Goal: Task Accomplishment & Management: Manage account settings

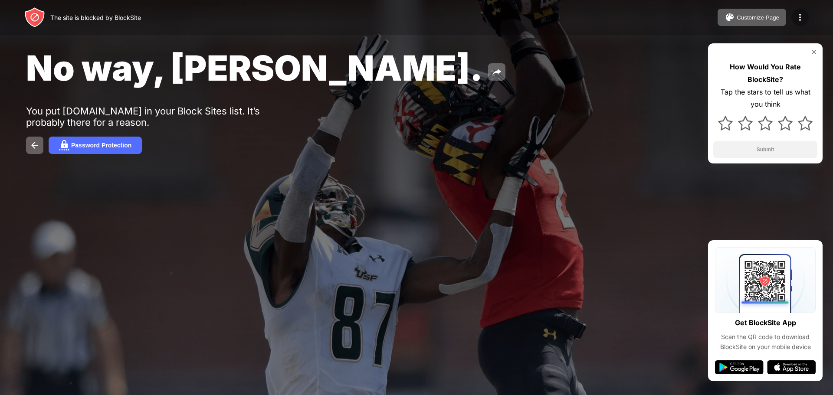
click at [797, 16] on img at bounding box center [800, 17] width 10 height 10
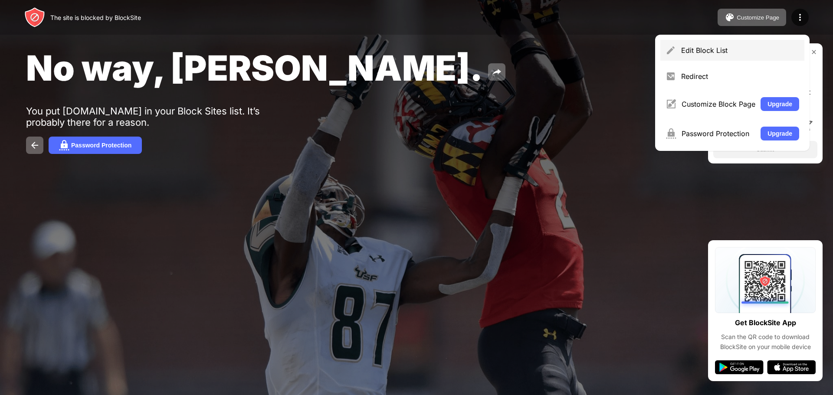
click at [752, 47] on div "Edit Block List" at bounding box center [740, 50] width 118 height 9
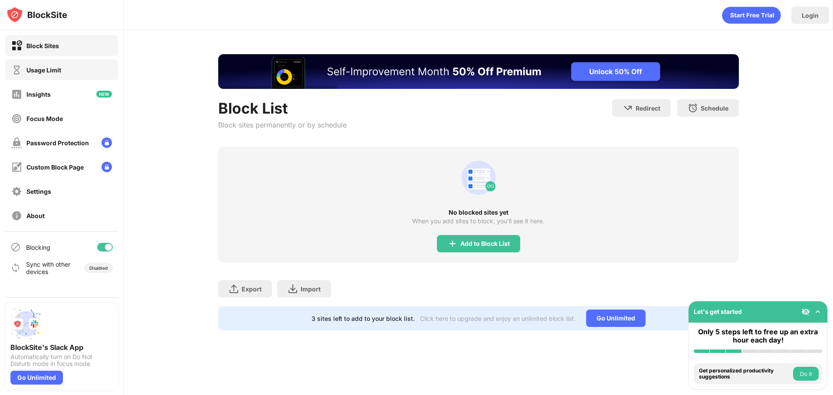
click at [72, 81] on div "Block Sites Usage Limit Insights Focus Mode Password Protection Custom Block Pa…" at bounding box center [61, 130] width 123 height 201
click at [72, 79] on div "Usage Limit" at bounding box center [61, 69] width 113 height 21
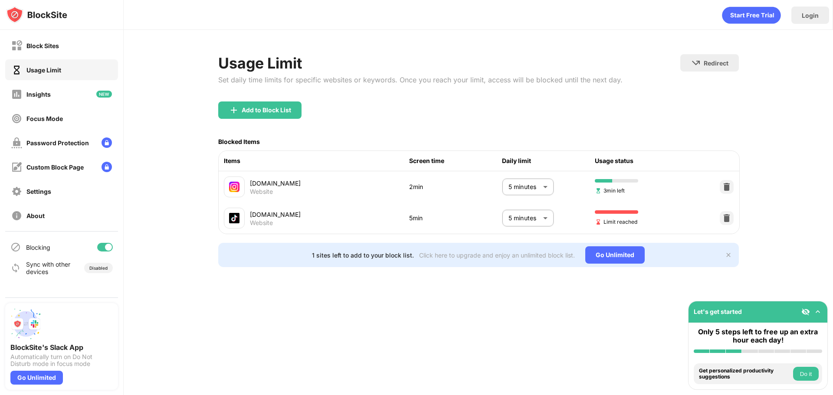
click at [536, 224] on body "Block Sites Usage Limit Insights Focus Mode Password Protection Custom Block Pa…" at bounding box center [416, 197] width 833 height 395
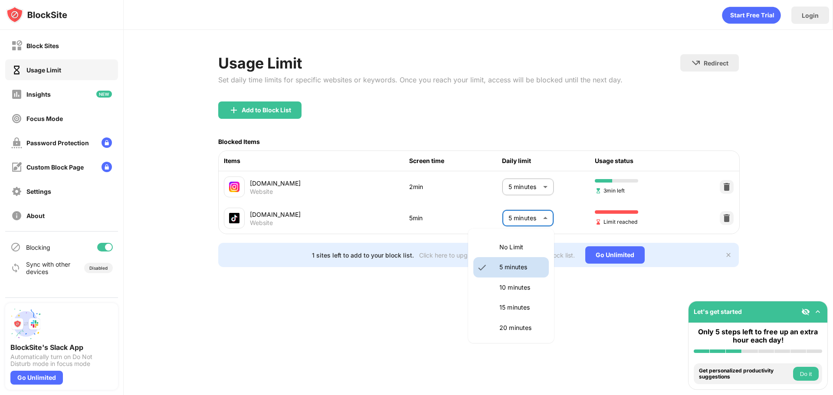
click at [509, 290] on p "10 minutes" at bounding box center [522, 288] width 44 height 10
click at [508, 289] on p "10 minutes" at bounding box center [522, 288] width 44 height 10
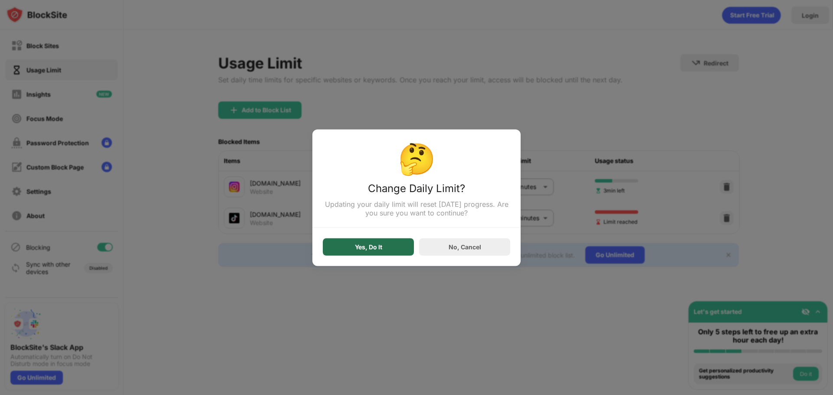
drag, startPoint x: 373, startPoint y: 253, endPoint x: 386, endPoint y: 249, distance: 13.6
click at [374, 253] on div "Yes, Do It" at bounding box center [368, 246] width 91 height 17
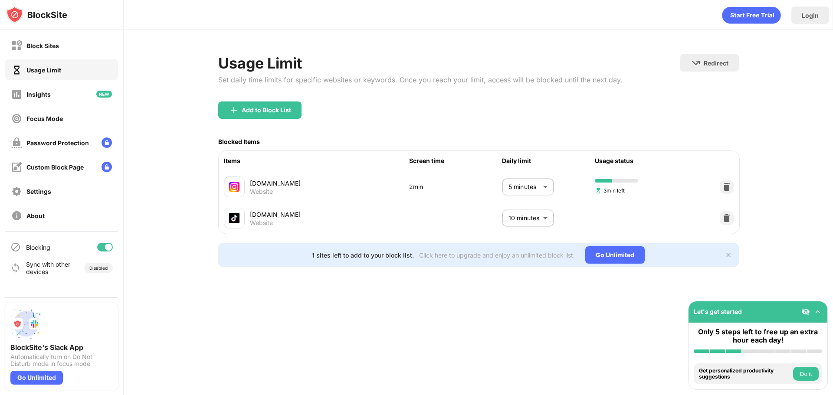
click at [539, 215] on body "Block Sites Usage Limit Insights Focus Mode Password Protection Custom Block Pa…" at bounding box center [416, 197] width 833 height 395
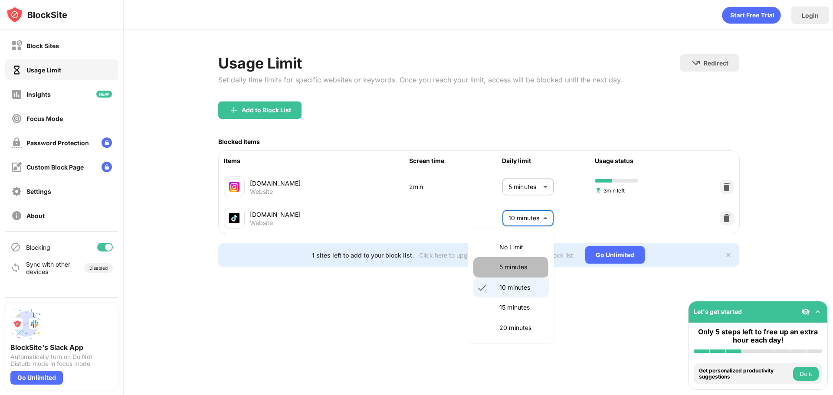
click at [510, 268] on p "5 minutes" at bounding box center [522, 268] width 44 height 10
type input "*"
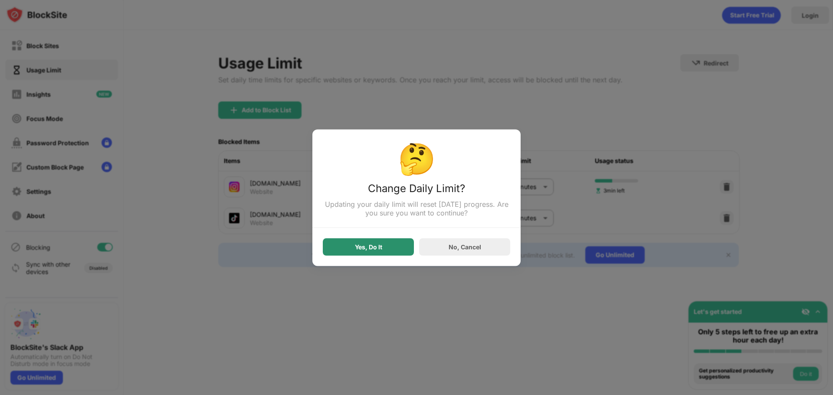
click at [365, 247] on div "Yes, Do It" at bounding box center [368, 246] width 27 height 7
